Goal: Task Accomplishment & Management: Manage account settings

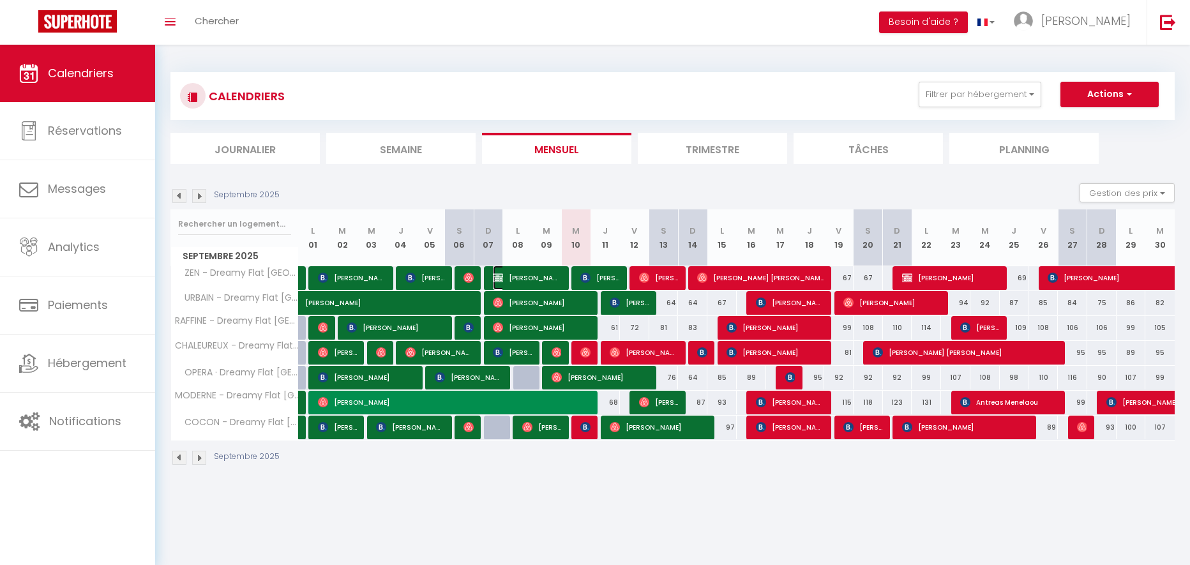
click at [556, 280] on span "[PERSON_NAME]" at bounding box center [527, 277] width 68 height 24
select select "OK"
select select "0"
select select "1"
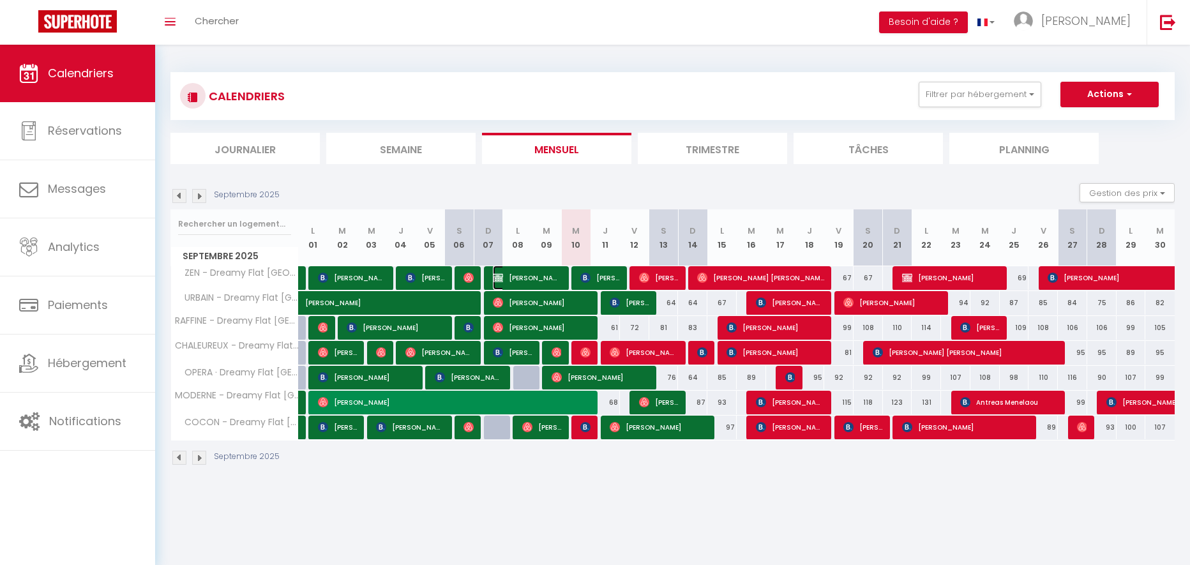
select select "1"
select select
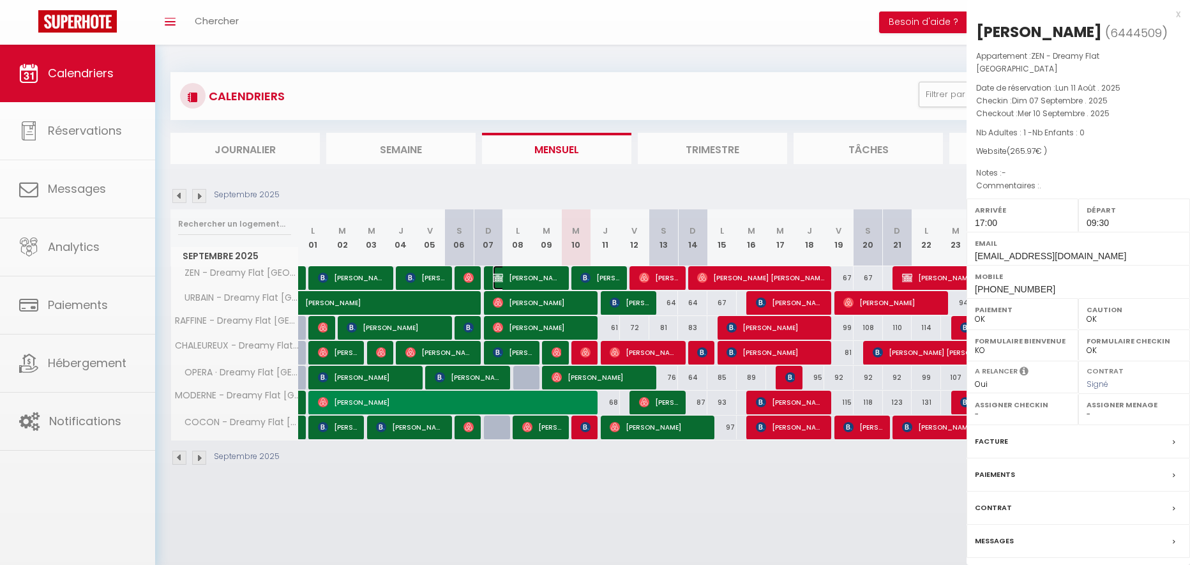
select select "1478"
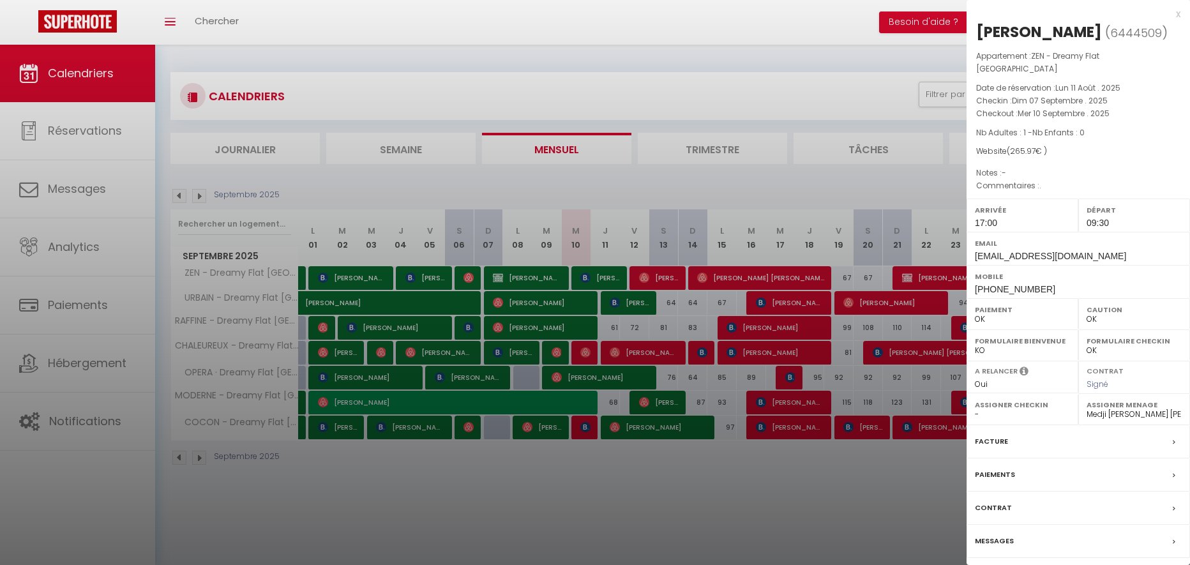
click at [1178, 15] on div "x" at bounding box center [1073, 13] width 214 height 15
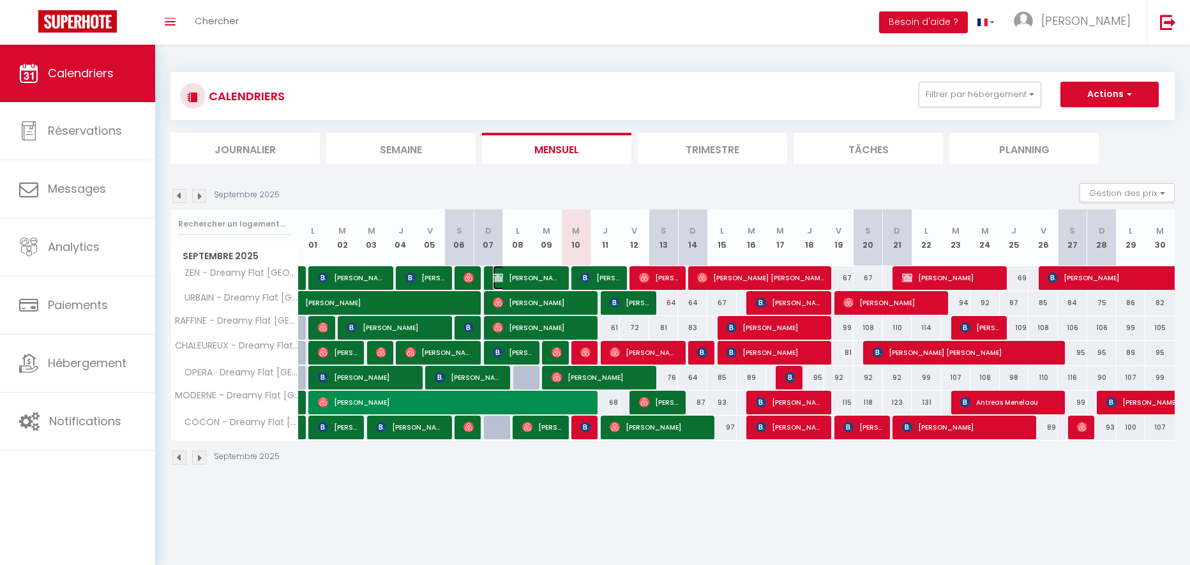
click at [548, 276] on span "[PERSON_NAME]" at bounding box center [527, 277] width 68 height 24
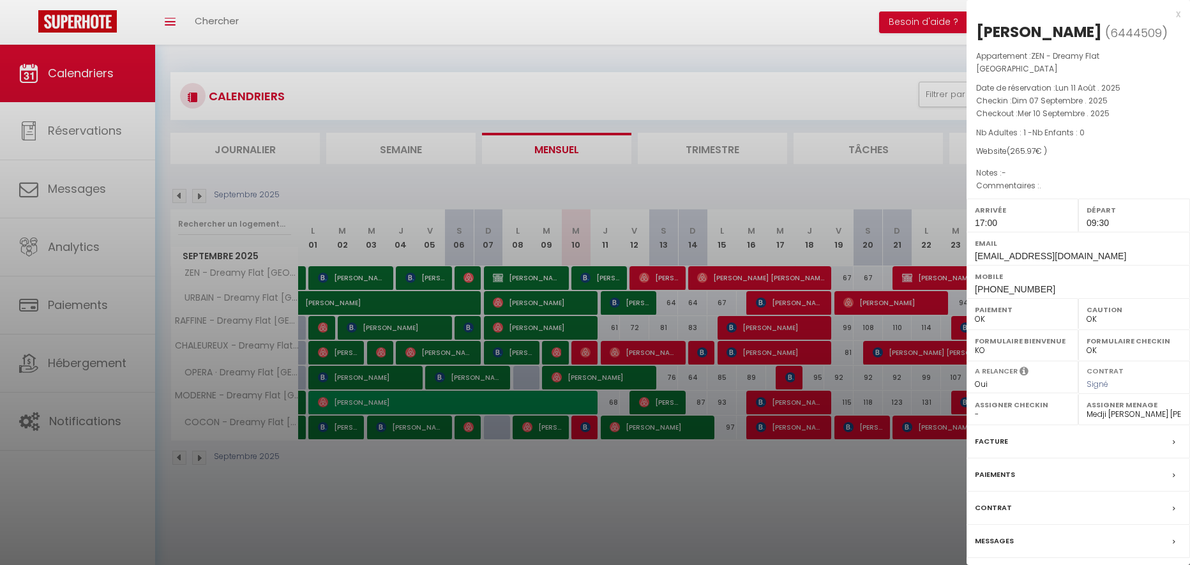
click at [1179, 17] on div "x" at bounding box center [1073, 13] width 214 height 15
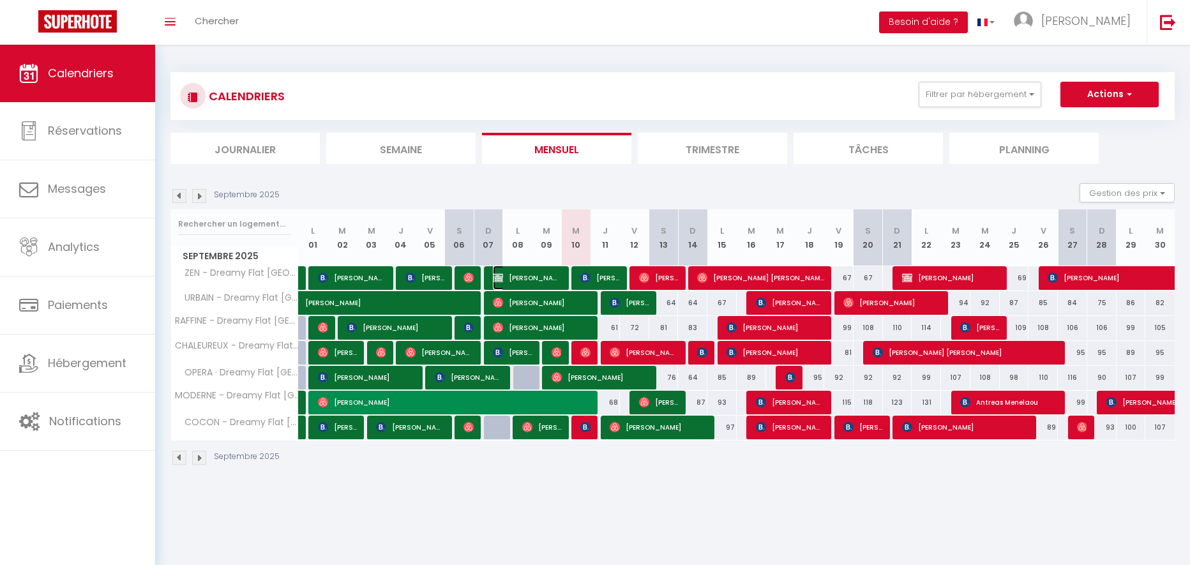
click at [549, 273] on span "[PERSON_NAME]" at bounding box center [527, 277] width 68 height 24
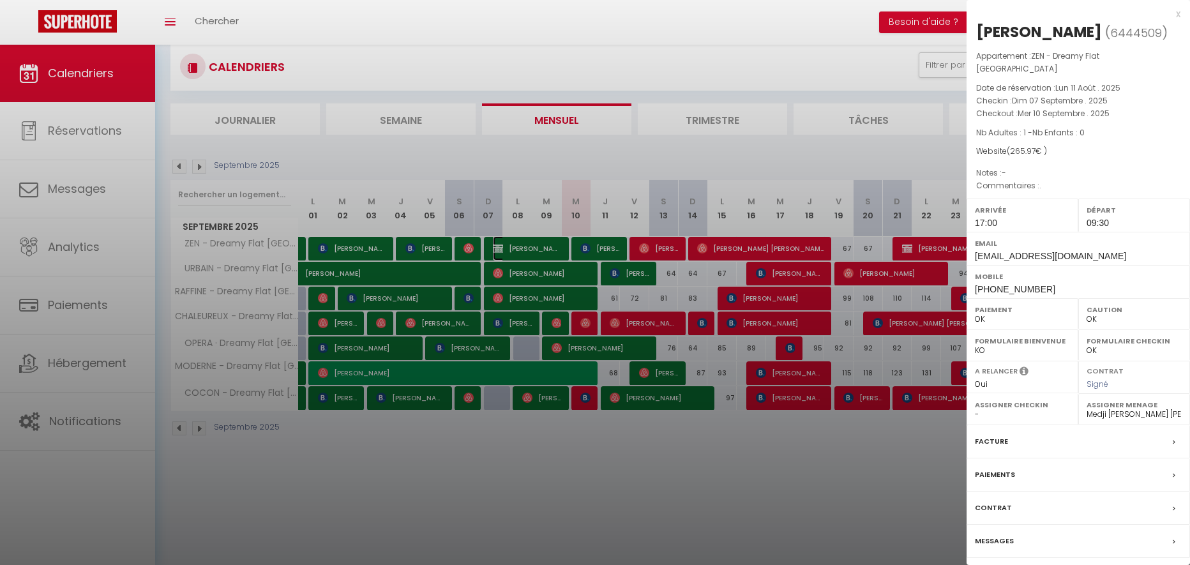
scroll to position [45, 0]
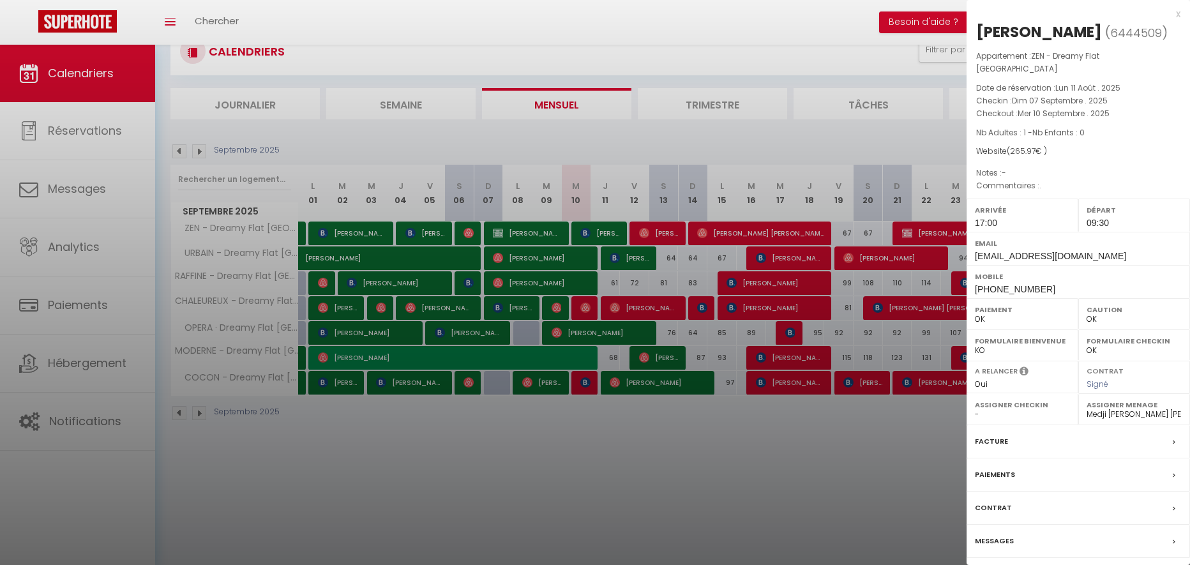
click at [869, 493] on div at bounding box center [595, 282] width 1190 height 565
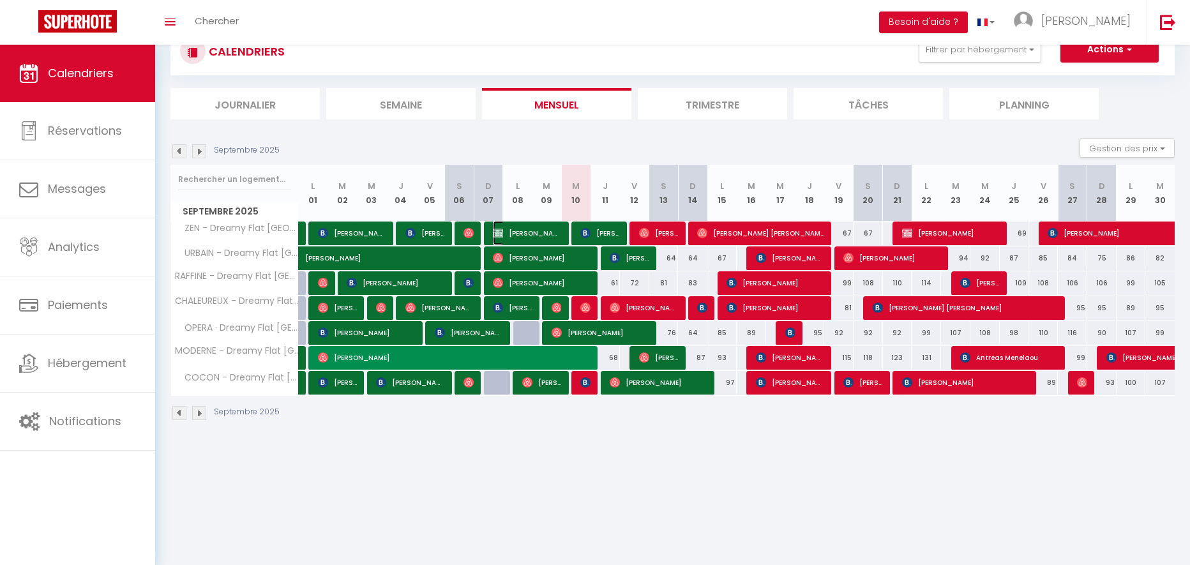
click at [544, 232] on span "[PERSON_NAME]" at bounding box center [527, 233] width 68 height 24
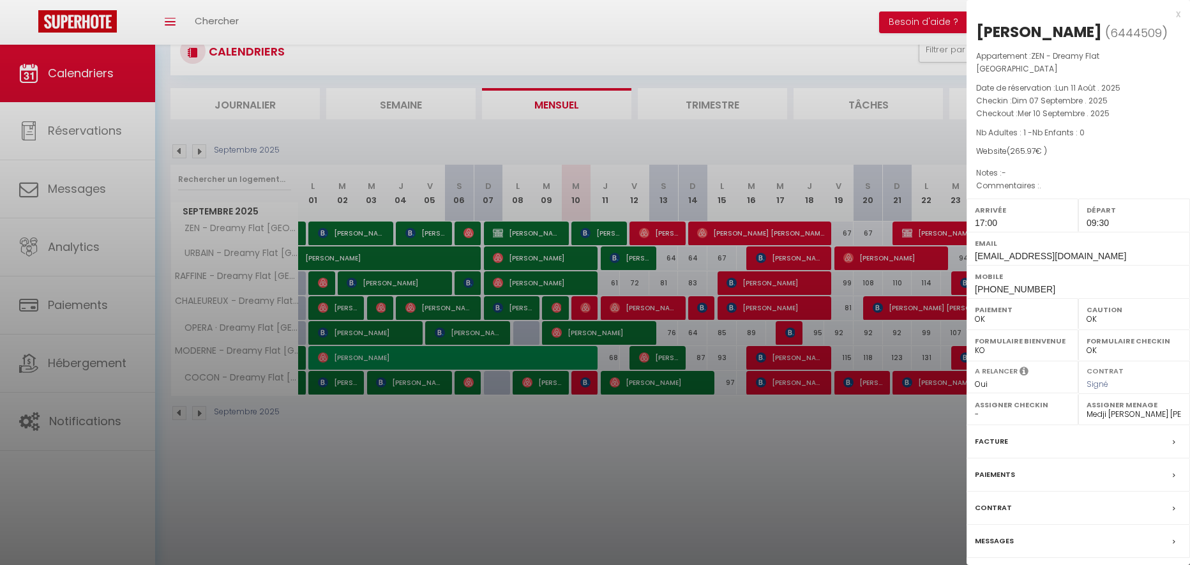
click at [986, 514] on label "Contrat" at bounding box center [993, 507] width 37 height 13
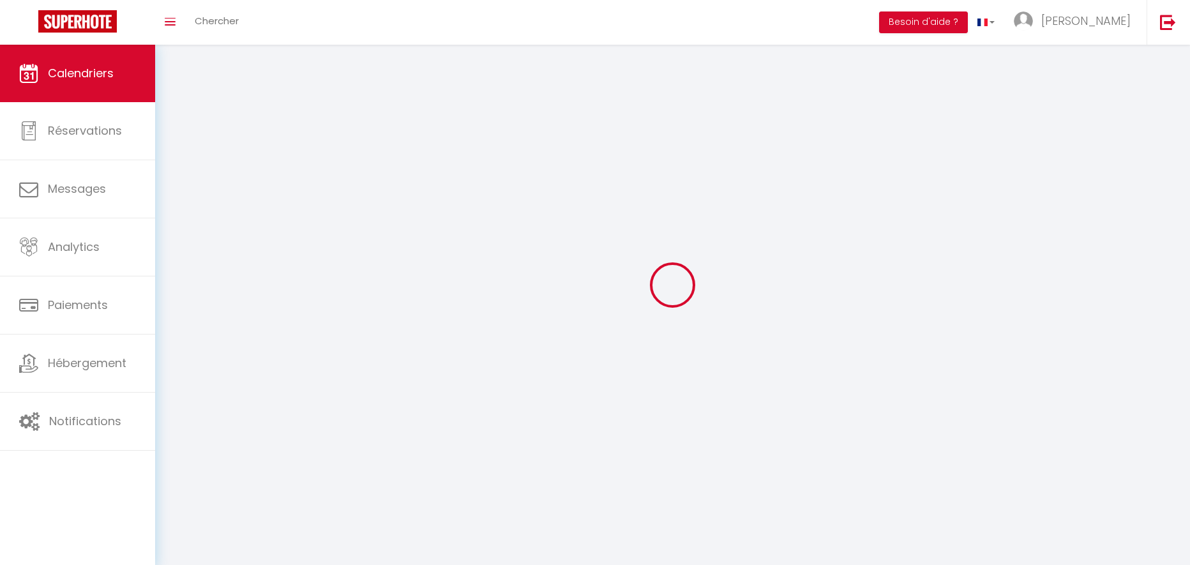
scroll to position [70, 0]
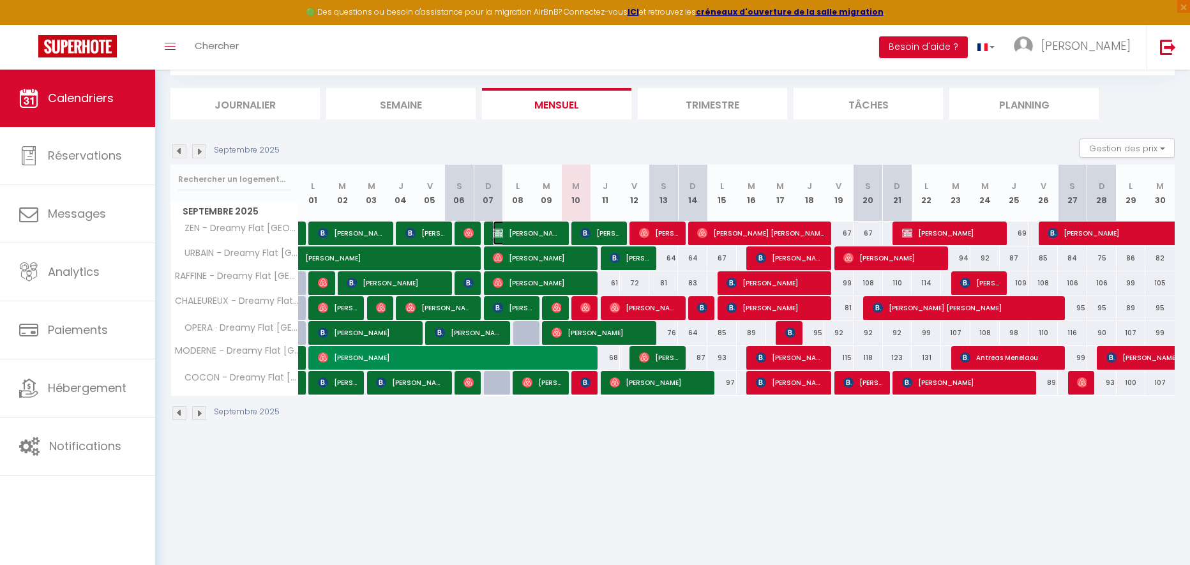
click at [542, 234] on span "[PERSON_NAME]" at bounding box center [527, 233] width 68 height 24
select select "OK"
select select "0"
select select "1"
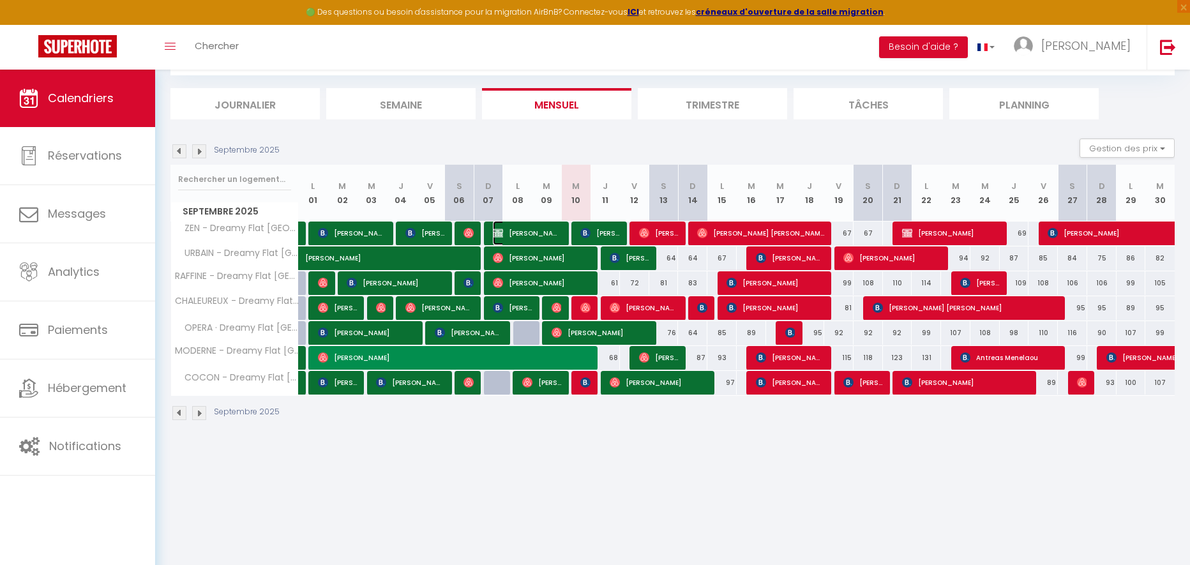
select select "1"
select select
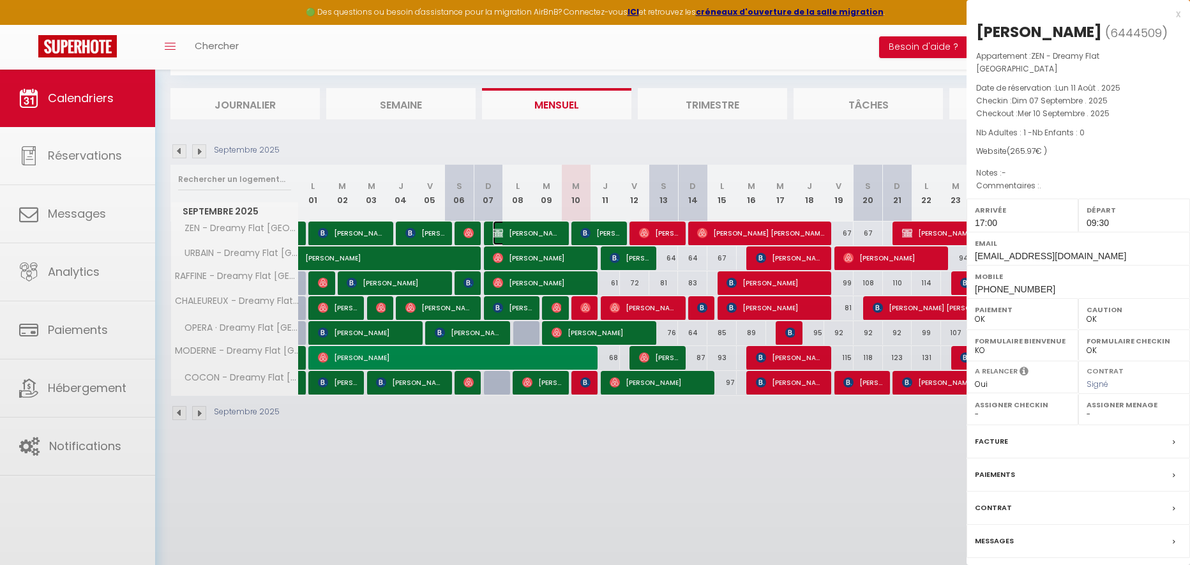
select select "1478"
